Goal: Information Seeking & Learning: Check status

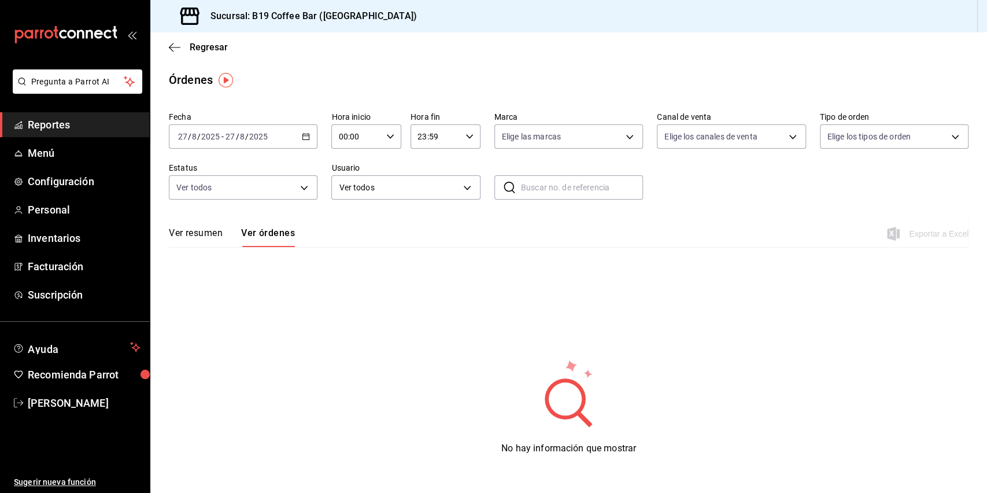
click at [60, 122] on span "Reportes" at bounding box center [84, 125] width 113 height 16
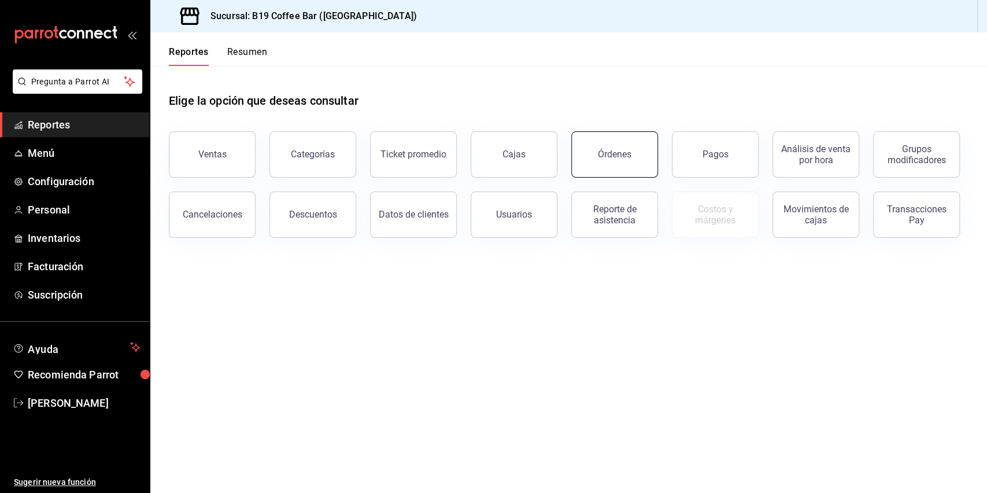
click at [604, 146] on button "Órdenes" at bounding box center [614, 154] width 87 height 46
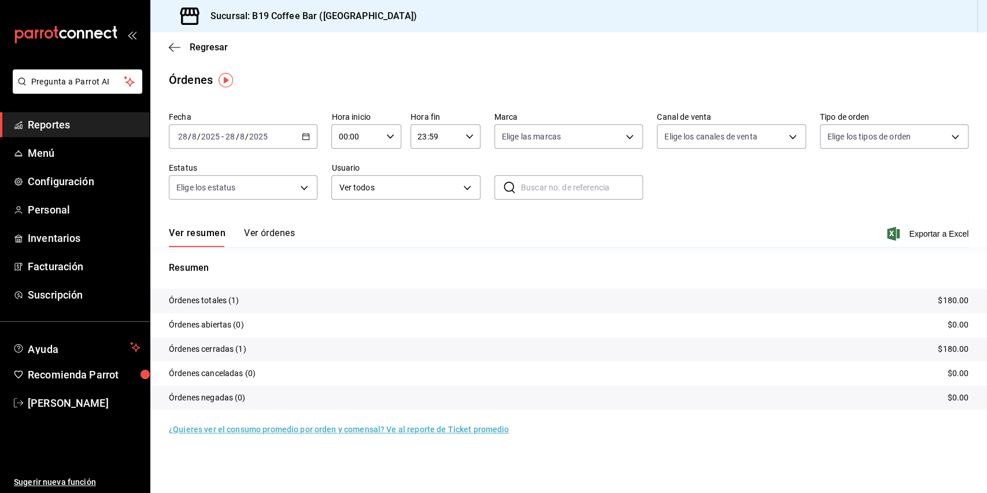
click at [233, 223] on div "Ver resumen Ver órdenes Exportar a Excel" at bounding box center [569, 230] width 800 height 34
click at [254, 229] on button "Ver órdenes" at bounding box center [269, 237] width 51 height 20
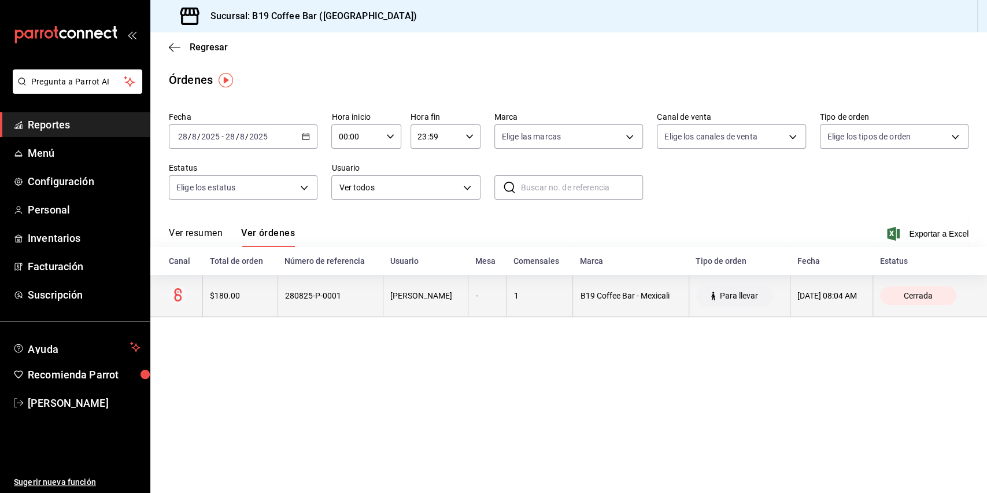
click at [304, 298] on div "280825-P-0001" at bounding box center [330, 295] width 91 height 9
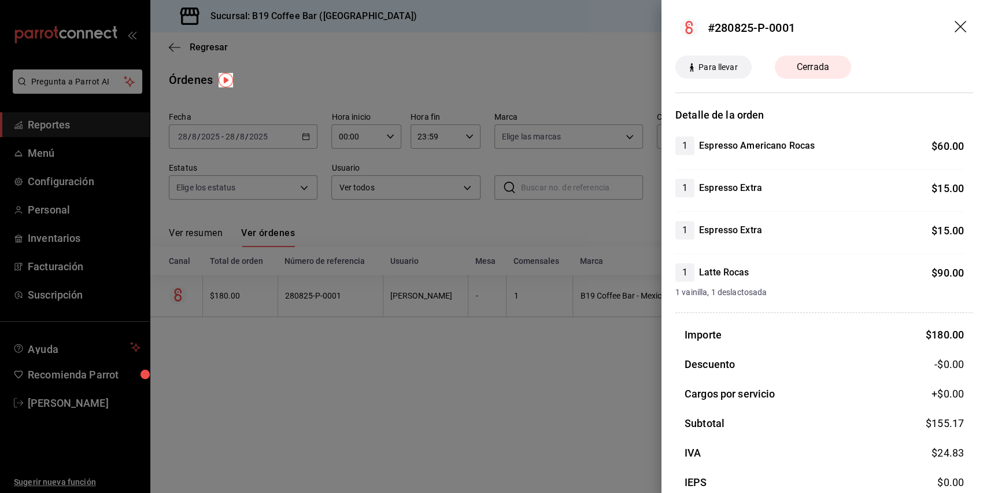
click at [304, 298] on div at bounding box center [493, 246] width 987 height 493
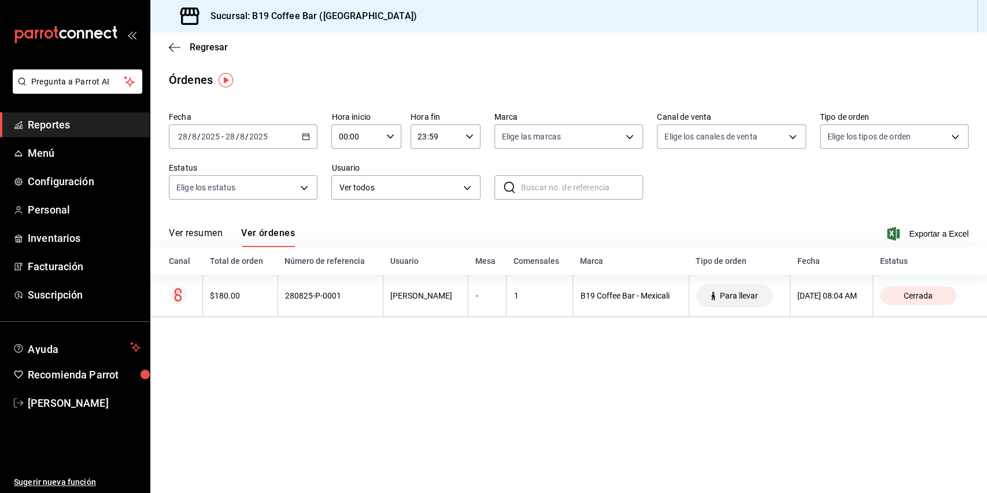
drag, startPoint x: 304, startPoint y: 298, endPoint x: 288, endPoint y: 372, distance: 75.2
click at [288, 372] on main "Regresar Órdenes Fecha 2025-08-28 28 / 8 / 2025 - 2025-08-28 28 / 8 / 2025 Hora…" at bounding box center [568, 262] width 837 height 460
click at [171, 40] on div "Regresar" at bounding box center [568, 46] width 837 height 29
click at [171, 49] on icon "button" at bounding box center [175, 47] width 12 height 10
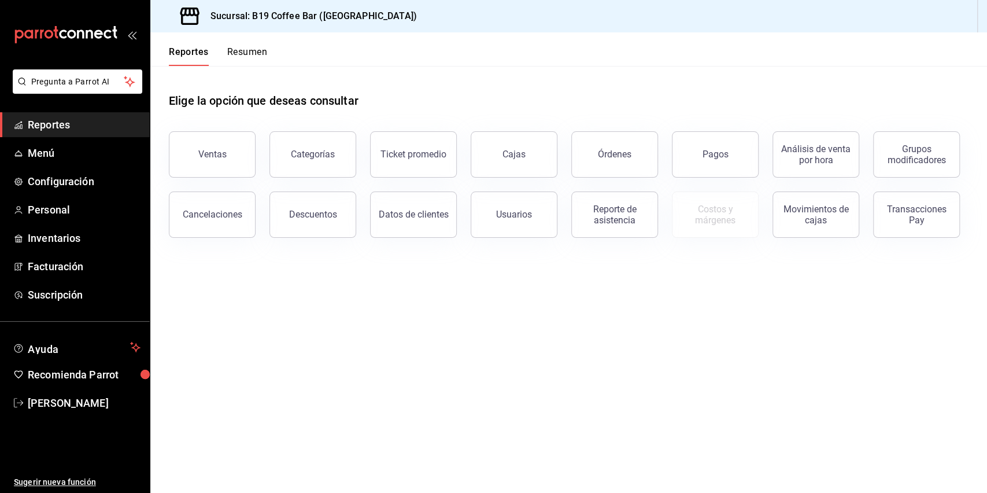
click at [562, 157] on div "Órdenes" at bounding box center [608, 147] width 101 height 60
click at [571, 156] on div "Órdenes" at bounding box center [608, 147] width 101 height 60
click at [582, 158] on button "Órdenes" at bounding box center [614, 154] width 87 height 46
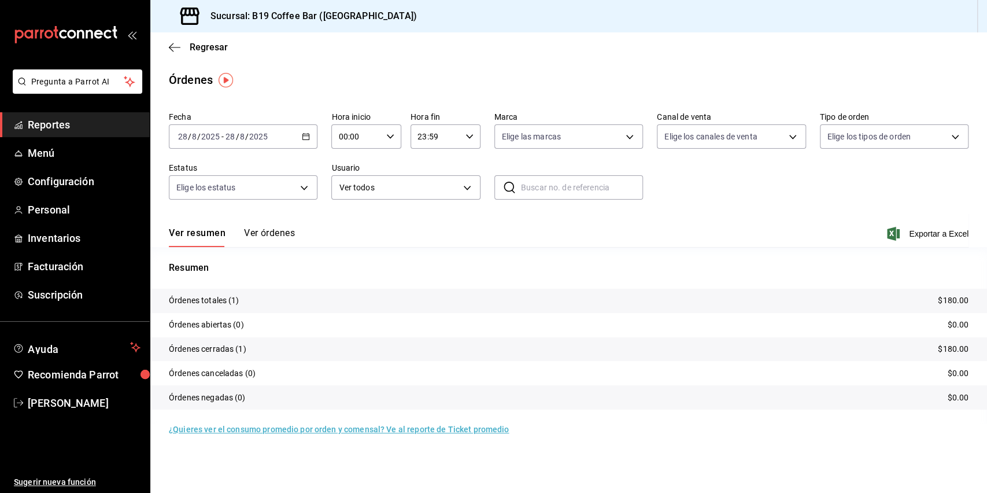
click at [283, 227] on button "Ver órdenes" at bounding box center [269, 237] width 51 height 20
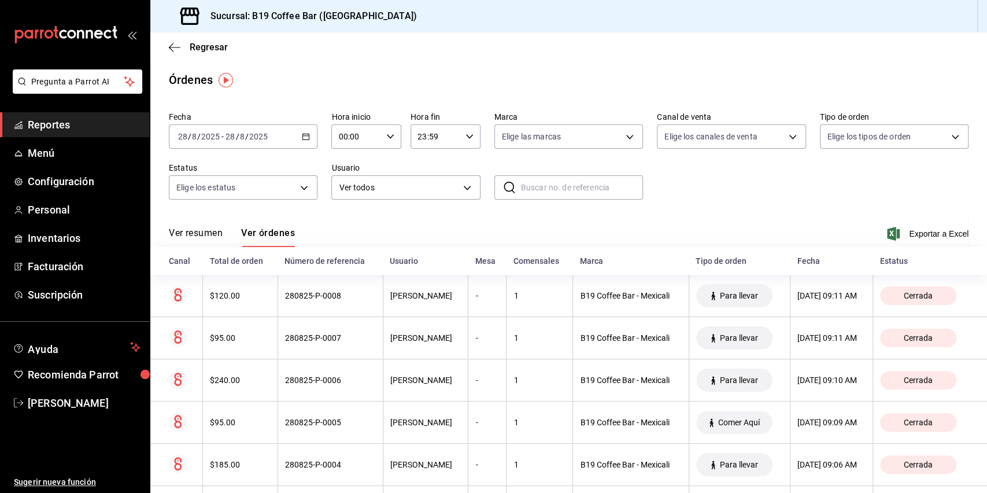
click at [69, 121] on span "Reportes" at bounding box center [84, 125] width 113 height 16
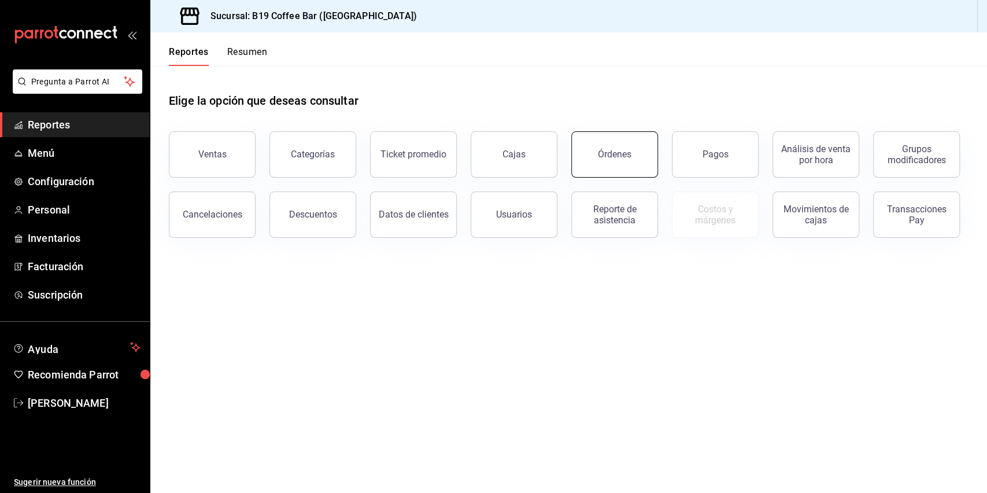
click at [639, 149] on button "Órdenes" at bounding box center [614, 154] width 87 height 46
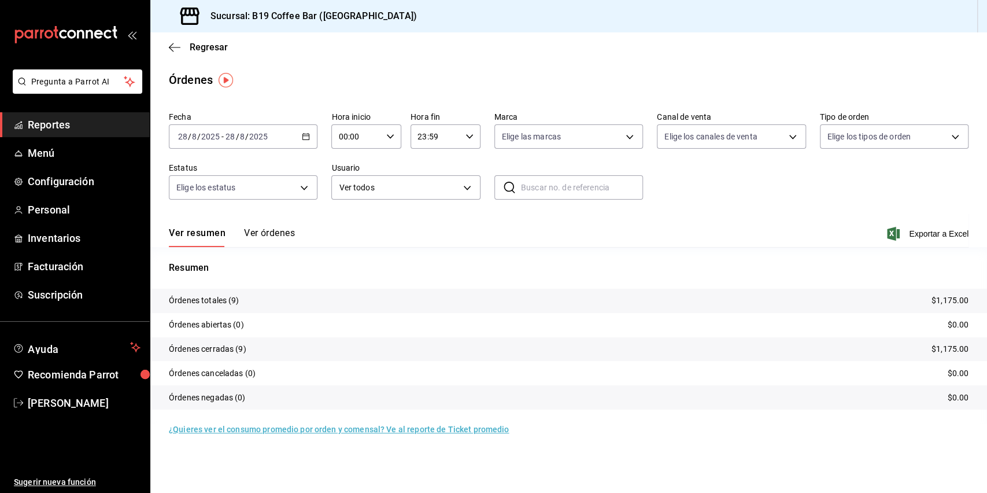
click at [65, 123] on span "Reportes" at bounding box center [84, 125] width 113 height 16
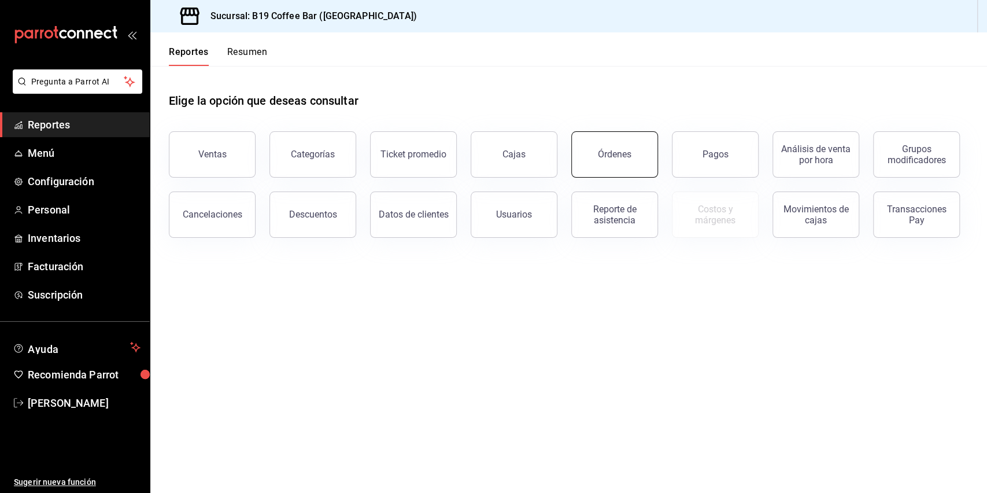
click at [636, 164] on button "Órdenes" at bounding box center [614, 154] width 87 height 46
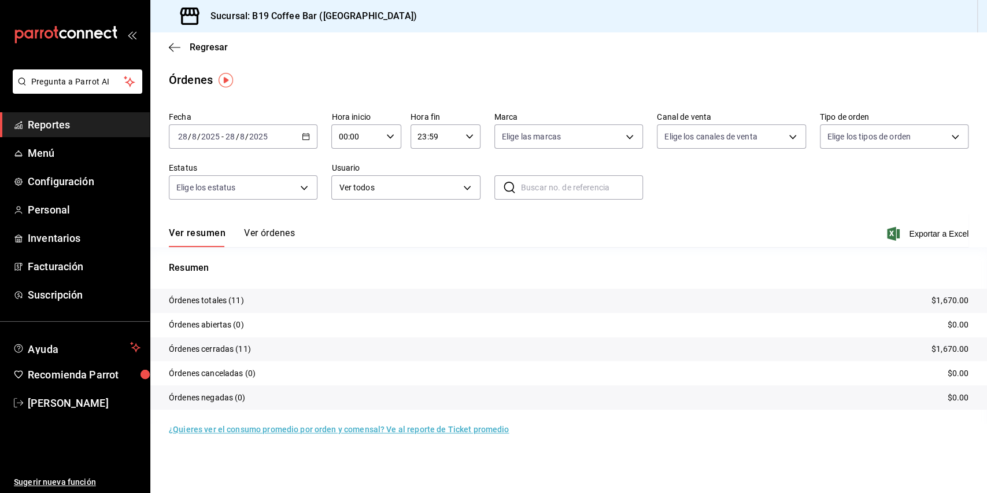
click at [274, 228] on button "Ver órdenes" at bounding box center [269, 237] width 51 height 20
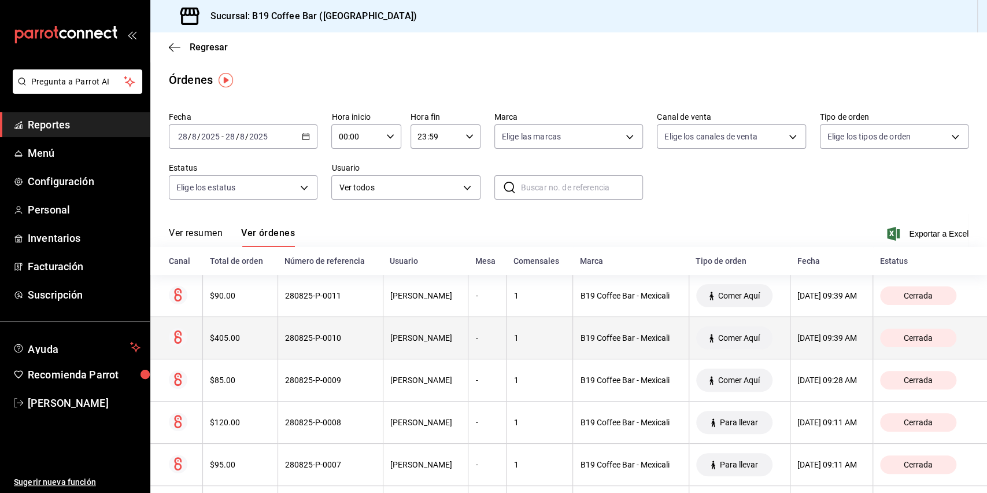
click at [243, 346] on th "$405.00" at bounding box center [240, 338] width 75 height 42
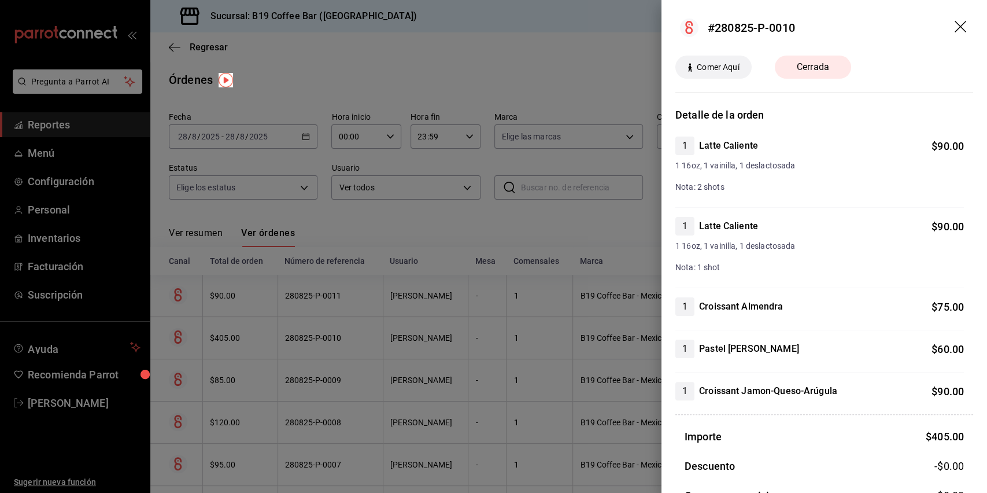
click at [401, 319] on div at bounding box center [493, 246] width 987 height 493
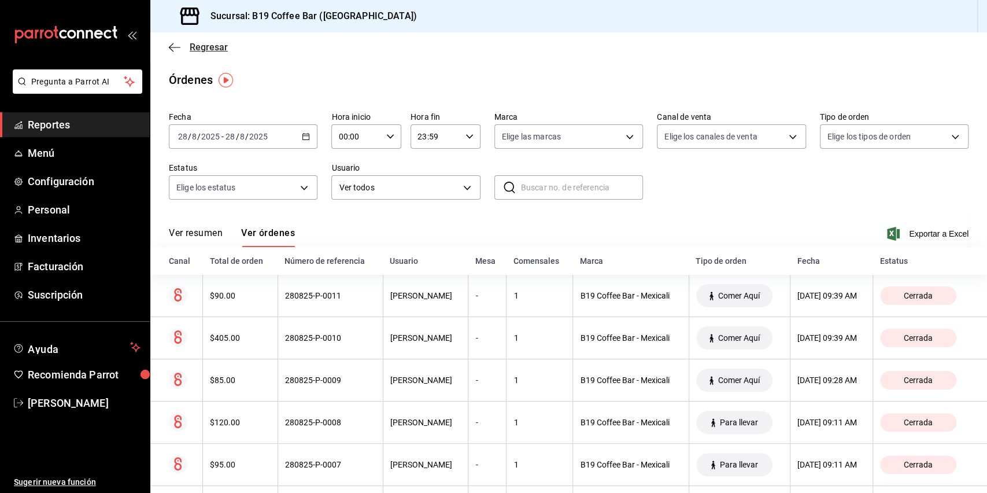
click at [175, 50] on icon "button" at bounding box center [175, 47] width 12 height 10
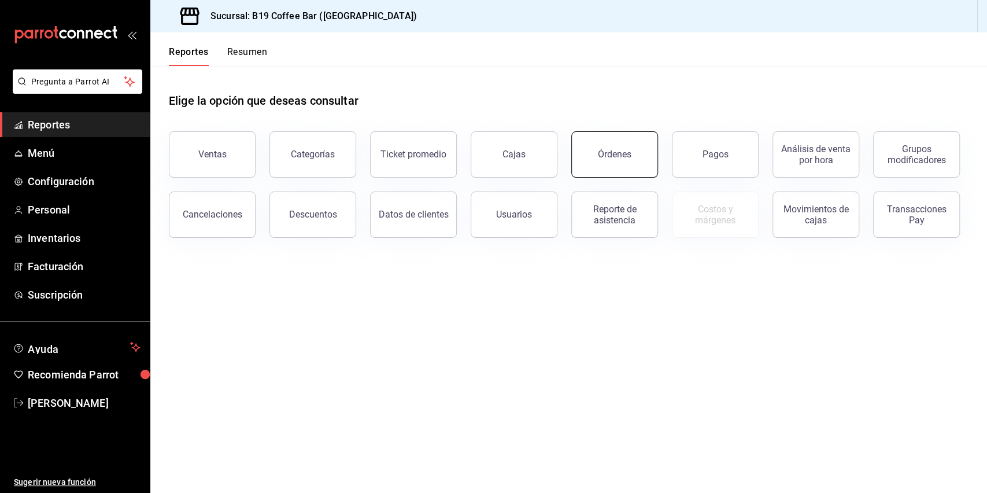
click at [625, 154] on div "Órdenes" at bounding box center [615, 154] width 34 height 11
